Goal: Check status: Check status

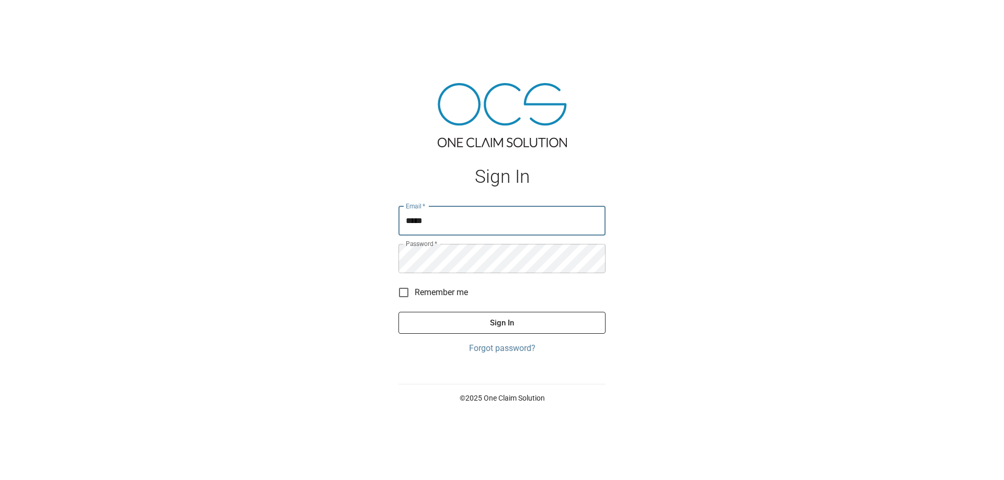
type input "**********"
click at [398, 312] on button "Sign In" at bounding box center [501, 323] width 207 height 22
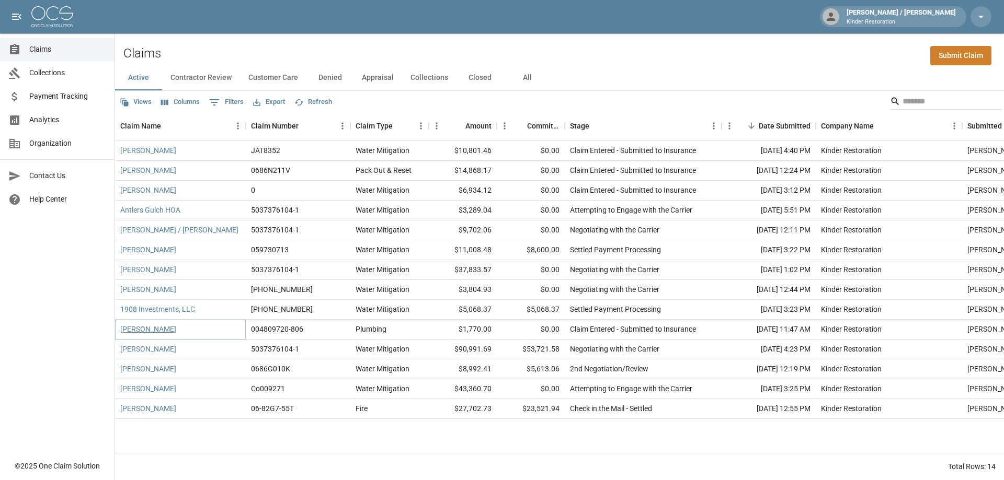
click at [172, 332] on link "[PERSON_NAME]" at bounding box center [148, 329] width 56 height 10
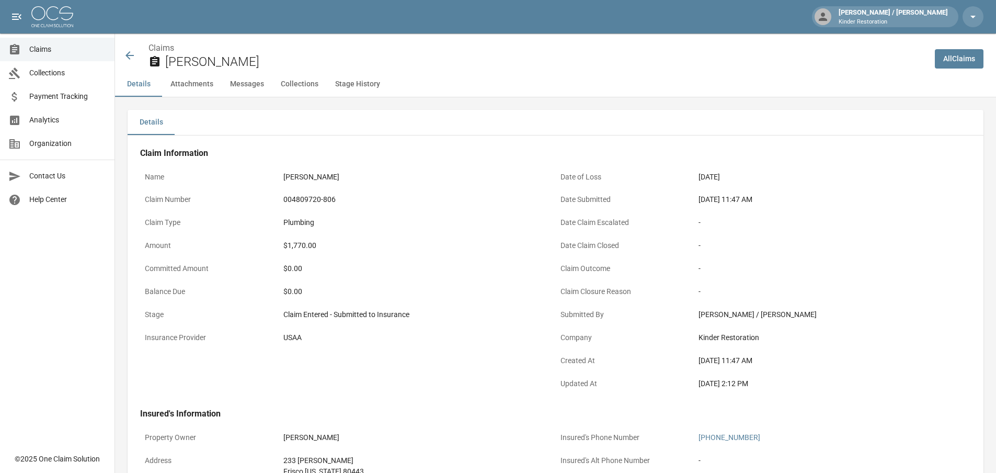
click at [132, 60] on icon at bounding box center [129, 55] width 13 height 13
